Goal: Use online tool/utility: Utilize a website feature to perform a specific function

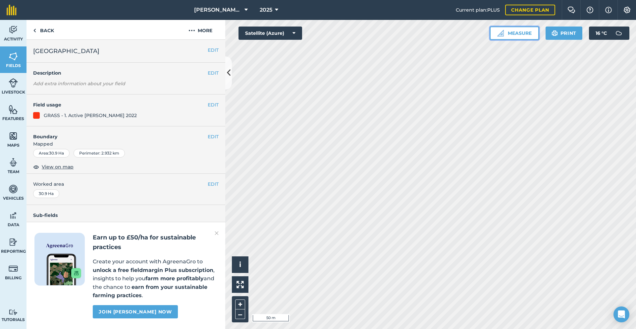
click at [515, 36] on button "Measure" at bounding box center [514, 33] width 49 height 13
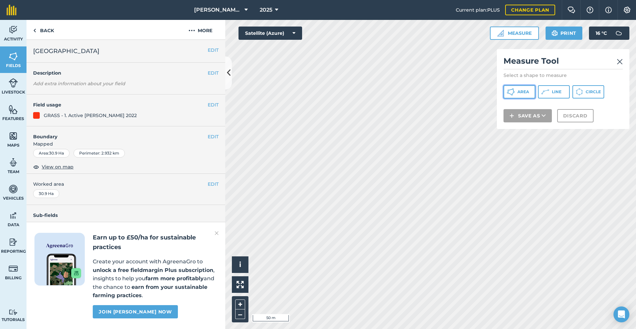
click at [531, 93] on button "Area" at bounding box center [520, 91] width 32 height 13
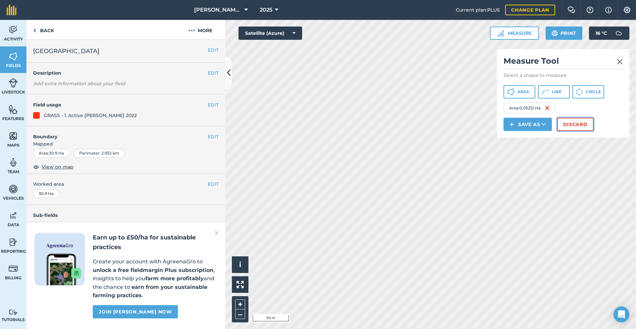
click at [578, 122] on button "Discard" at bounding box center [575, 124] width 36 height 13
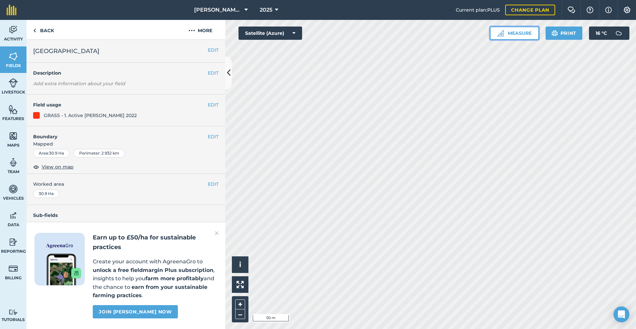
click at [532, 34] on button "Measure" at bounding box center [514, 33] width 49 height 13
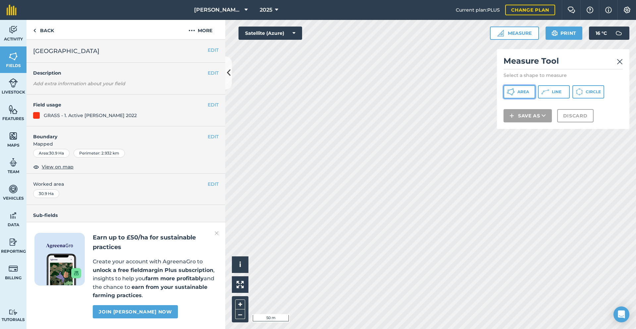
click at [518, 92] on span "Area" at bounding box center [523, 91] width 12 height 5
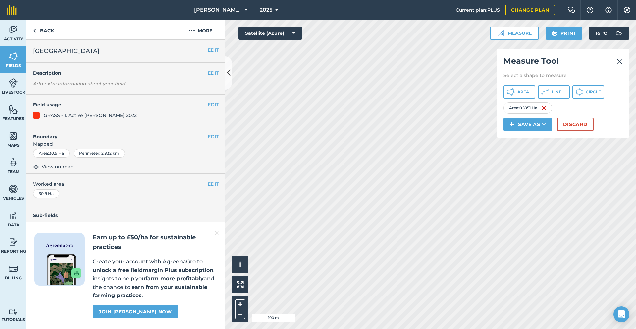
click at [619, 63] on img at bounding box center [620, 62] width 6 height 8
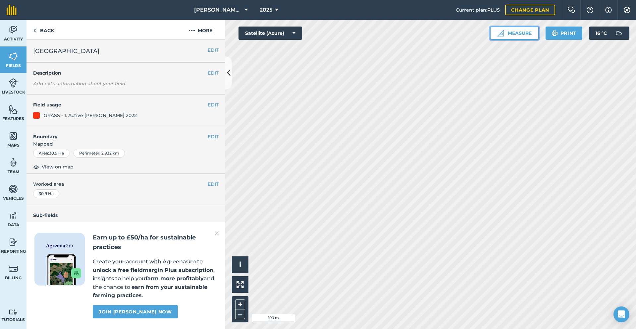
click at [516, 31] on button "Measure" at bounding box center [514, 33] width 49 height 13
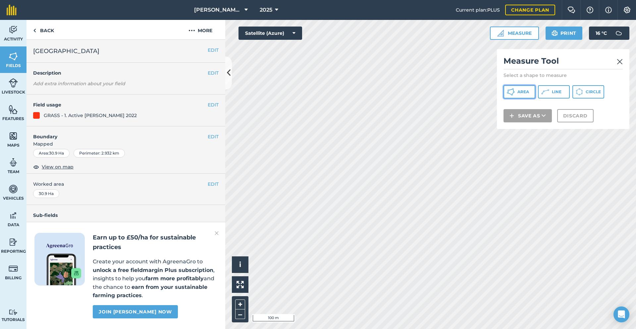
click at [520, 86] on button "Area" at bounding box center [520, 91] width 32 height 13
